Goal: Find contact information: Find contact information

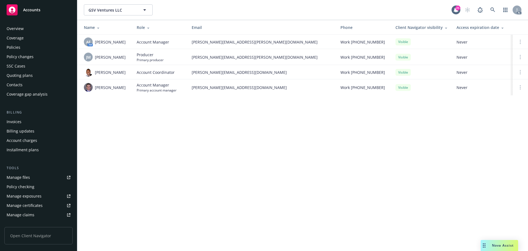
scroll to position [108, 0]
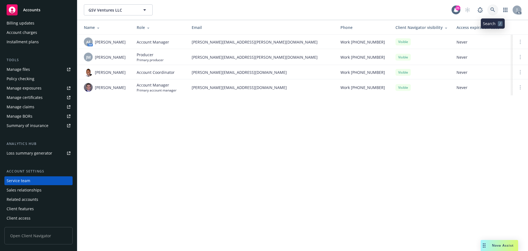
click at [489, 10] on link at bounding box center [492, 9] width 11 height 11
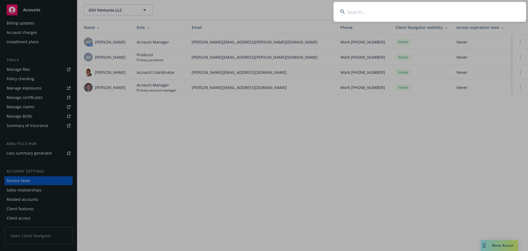
type input "o"
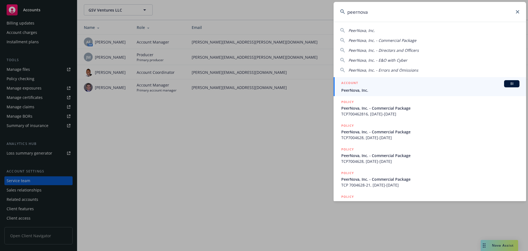
type input "peernova"
click at [404, 90] on span "PeerNova, Inc." at bounding box center [430, 90] width 178 height 6
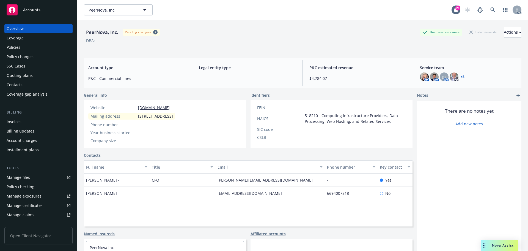
click at [27, 50] on div "Policies" at bounding box center [39, 47] width 64 height 9
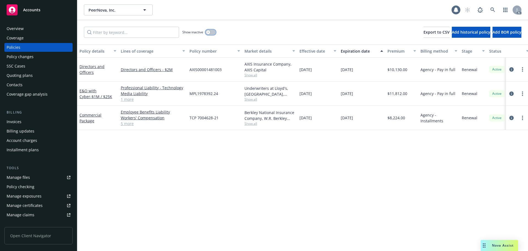
click at [210, 32] on button "button" at bounding box center [210, 31] width 10 height 5
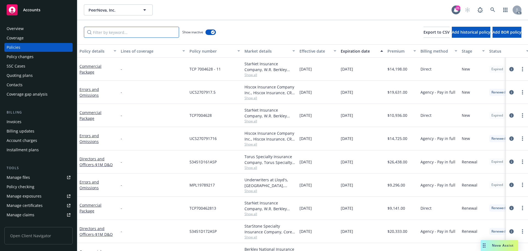
click at [148, 31] on input "Filter by keyword..." at bounding box center [131, 32] width 95 height 11
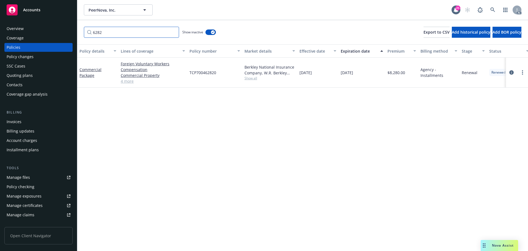
type input "6282"
click at [211, 74] on span "TCP700462820" at bounding box center [202, 73] width 27 height 6
copy span "TCP700462820"
drag, startPoint x: 298, startPoint y: 113, endPoint x: 279, endPoint y: 95, distance: 25.9
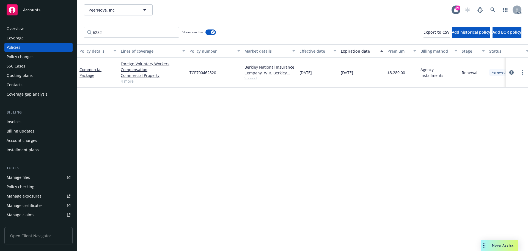
click at [296, 114] on div "Policy details Lines of coverage Policy number Market details Effective date Ex…" at bounding box center [302, 147] width 451 height 206
click at [20, 122] on div "Invoices" at bounding box center [14, 121] width 15 height 9
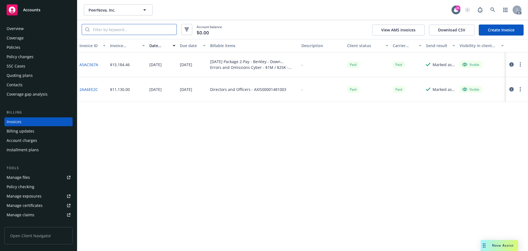
click at [111, 30] on input "search" at bounding box center [133, 29] width 87 height 10
paste input "TCP700462820"
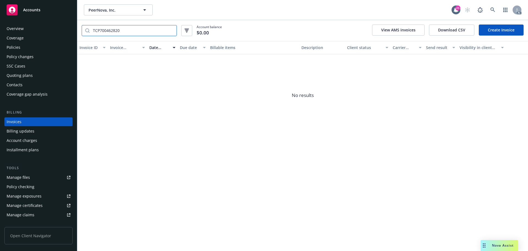
type input "TCP700462820"
click at [28, 48] on div "Policies" at bounding box center [39, 47] width 64 height 9
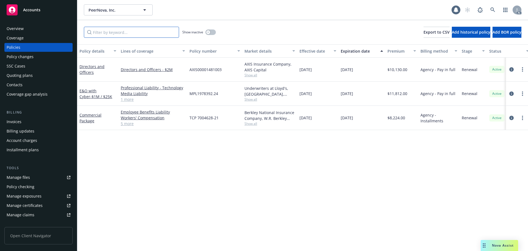
click at [138, 34] on input "Filter by keyword..." at bounding box center [131, 32] width 95 height 11
paste input "TCP700462820"
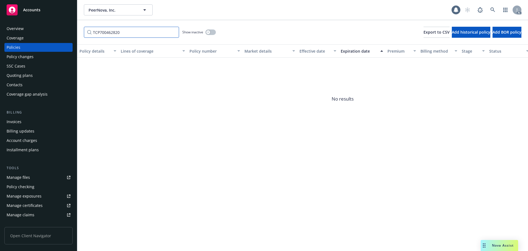
type input "TCP700462820"
drag, startPoint x: 211, startPoint y: 31, endPoint x: 212, endPoint y: 35, distance: 4.2
click at [212, 31] on button "button" at bounding box center [210, 31] width 10 height 5
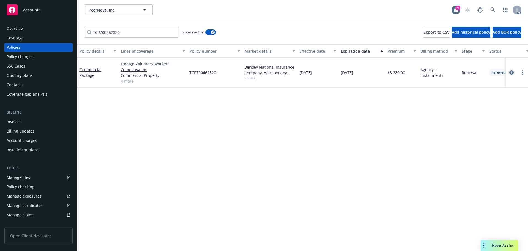
click at [510, 72] on icon "circleInformation" at bounding box center [511, 72] width 4 height 4
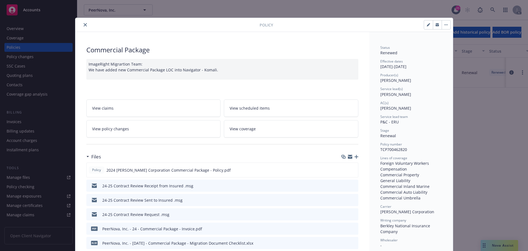
click at [82, 23] on button "close" at bounding box center [85, 24] width 7 height 7
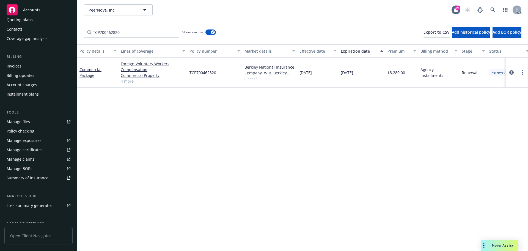
scroll to position [108, 0]
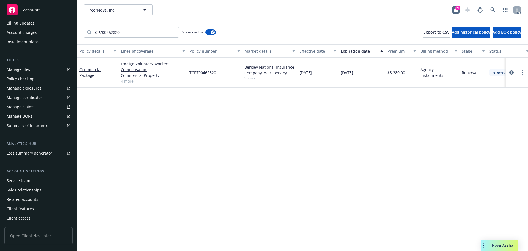
click at [34, 183] on div "Service team" at bounding box center [39, 180] width 64 height 9
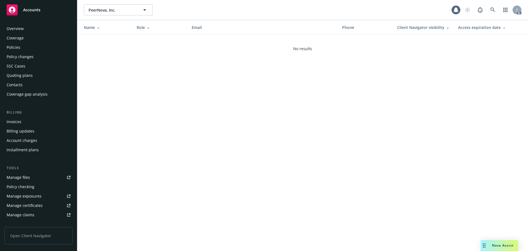
scroll to position [108, 0]
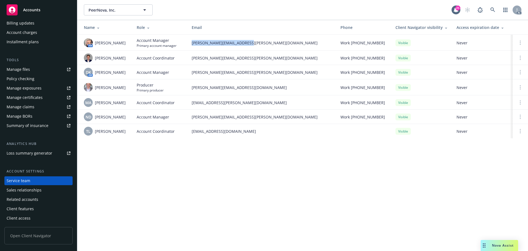
drag, startPoint x: 232, startPoint y: 43, endPoint x: 185, endPoint y: 44, distance: 47.0
click at [185, 44] on tr "AM [PERSON_NAME] Account Manager Primary account manager [PERSON_NAME][EMAIL_AD…" at bounding box center [302, 43] width 451 height 16
drag, startPoint x: 113, startPoint y: 59, endPoint x: 134, endPoint y: 95, distance: 41.4
click at [113, 59] on span "[PERSON_NAME]" at bounding box center [110, 58] width 31 height 6
drag, startPoint x: 91, startPoint y: 120, endPoint x: 114, endPoint y: 119, distance: 23.7
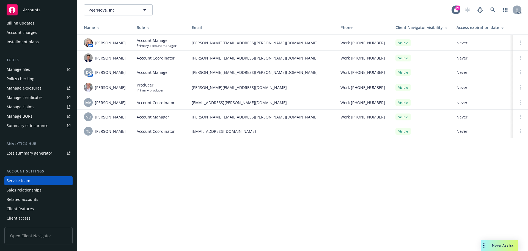
click at [91, 120] on td "ND [PERSON_NAME]" at bounding box center [104, 116] width 55 height 14
drag, startPoint x: 255, startPoint y: 120, endPoint x: 190, endPoint y: 120, distance: 64.9
click at [190, 120] on td "[PERSON_NAME][EMAIL_ADDRESS][PERSON_NAME][DOMAIN_NAME]" at bounding box center [261, 116] width 149 height 14
copy span "[PERSON_NAME][EMAIL_ADDRESS][PERSON_NAME][DOMAIN_NAME]"
